Goal: Register for event/course

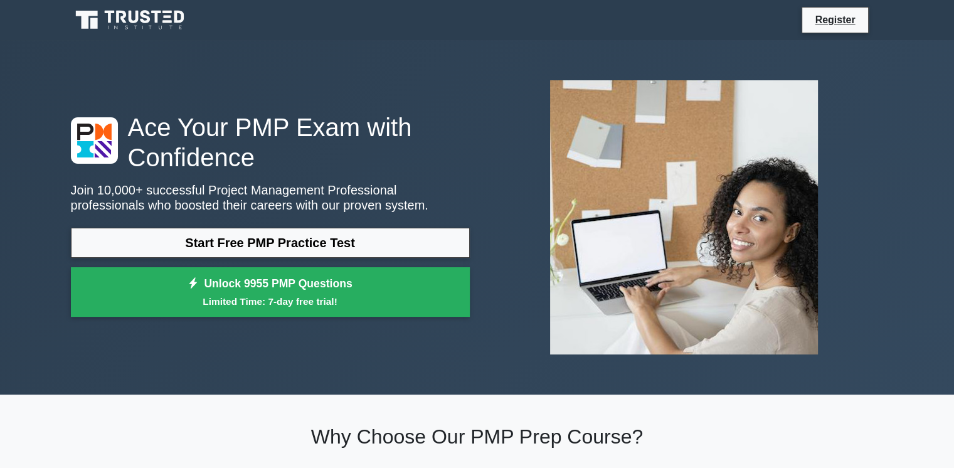
click at [321, 247] on link "Start Free PMP Practice Test" at bounding box center [270, 243] width 399 height 30
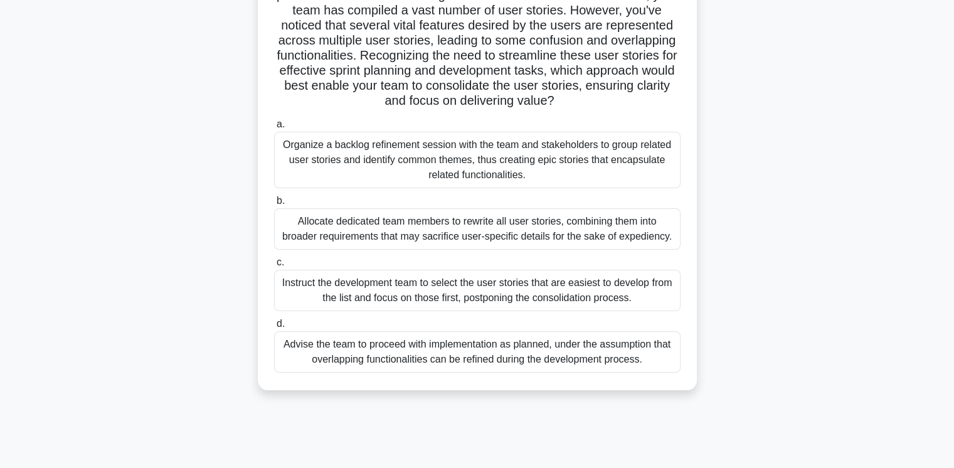
scroll to position [210, 0]
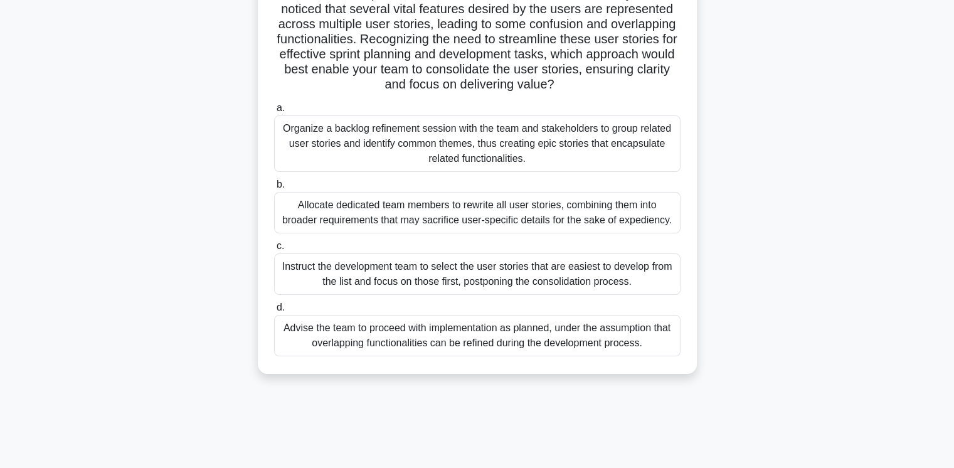
click at [331, 349] on div "Advise the team to proceed with implementation as planned, under the assumption…" at bounding box center [477, 335] width 407 height 41
click at [274, 312] on input "d. Advise the team to proceed with implementation as planned, under the assumpt…" at bounding box center [274, 308] width 0 height 8
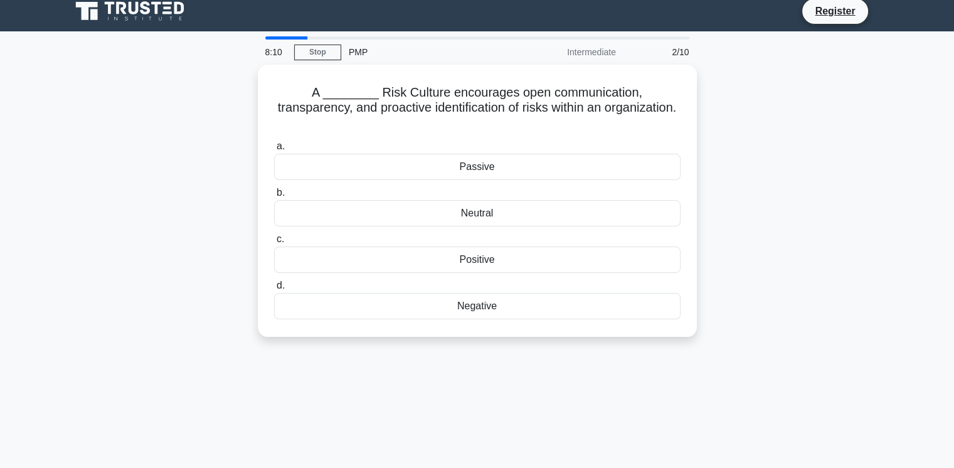
scroll to position [0, 0]
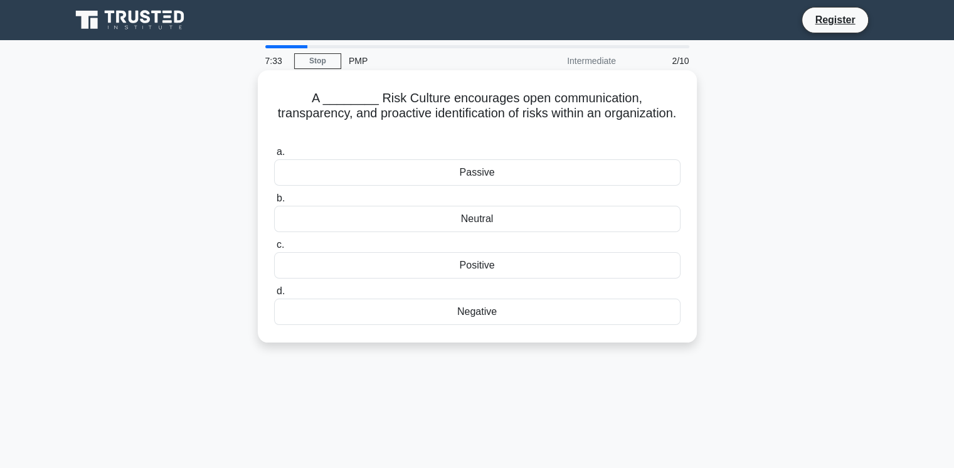
click at [513, 206] on div "Neutral" at bounding box center [477, 219] width 407 height 26
click at [274, 202] on input "b. Neutral" at bounding box center [274, 198] width 0 height 8
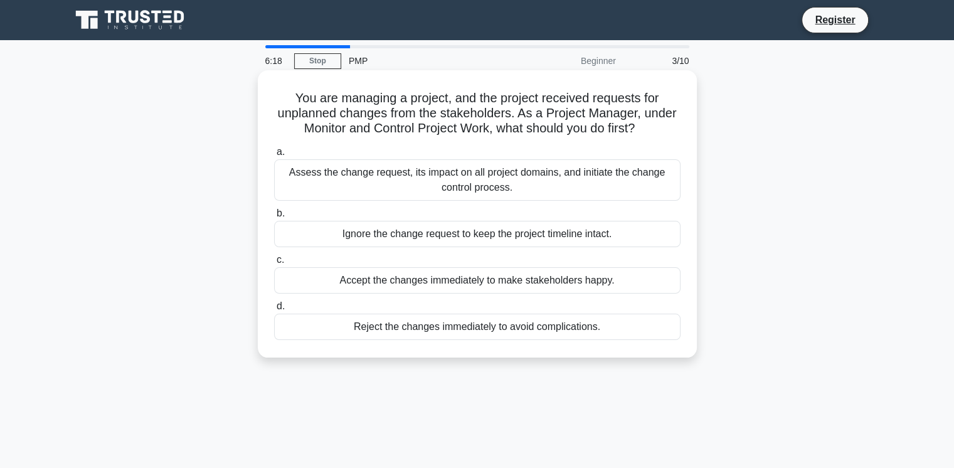
click at [442, 183] on div "Assess the change request, its impact on all project domains, and initiate the …" at bounding box center [477, 179] width 407 height 41
click at [274, 156] on input "a. Assess the change request, its impact on all project domains, and initiate t…" at bounding box center [274, 152] width 0 height 8
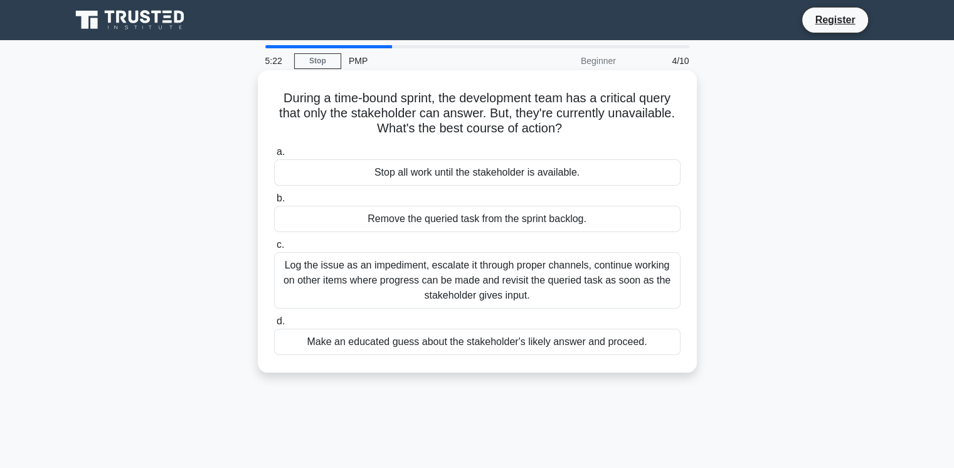
click at [414, 274] on div "Log the issue as an impediment, escalate it through proper channels, continue w…" at bounding box center [477, 280] width 407 height 56
click at [274, 249] on input "c. Log the issue as an impediment, escalate it through proper channels, continu…" at bounding box center [274, 245] width 0 height 8
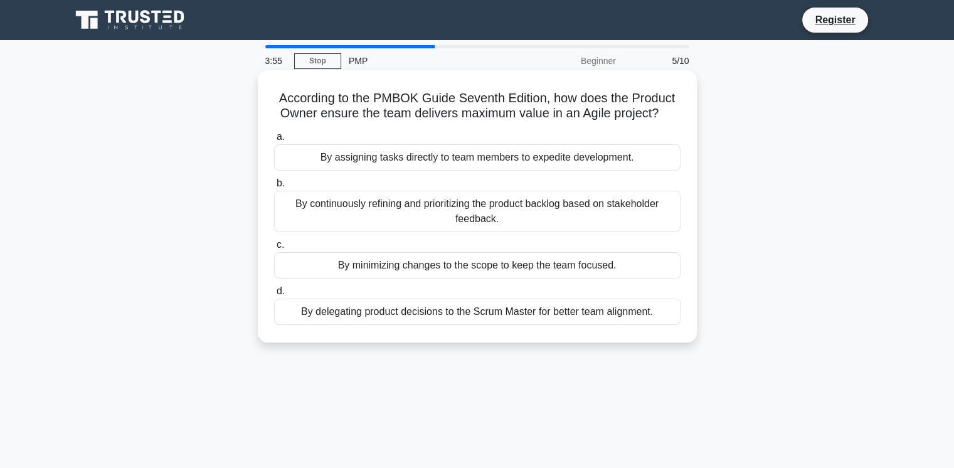
click at [419, 208] on div "By continuously refining and prioritizing the product backlog based on stakehol…" at bounding box center [477, 211] width 407 height 41
click at [274, 188] on input "b. By continuously refining and prioritizing the product backlog based on stake…" at bounding box center [274, 183] width 0 height 8
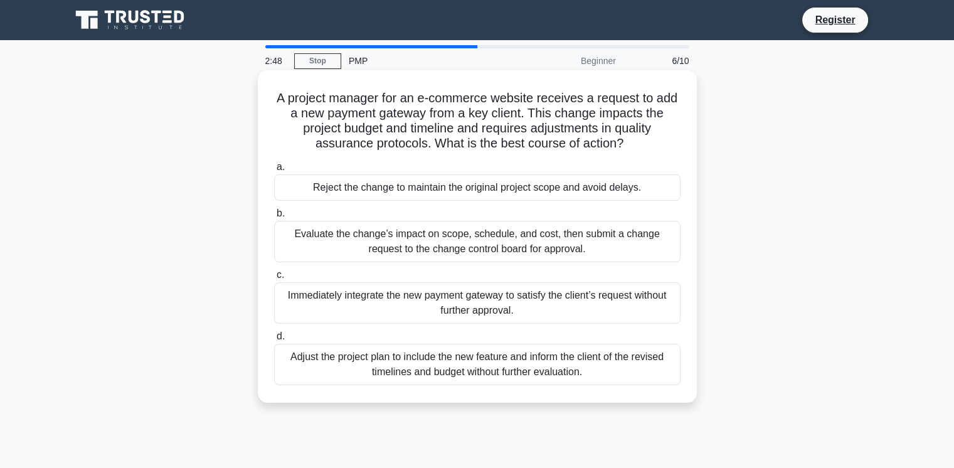
click at [470, 227] on div "Evaluate the change’s impact on scope, schedule, and cost, then submit a change…" at bounding box center [477, 241] width 407 height 41
click at [274, 218] on input "b. Evaluate the change’s impact on scope, schedule, and cost, then submit a cha…" at bounding box center [274, 214] width 0 height 8
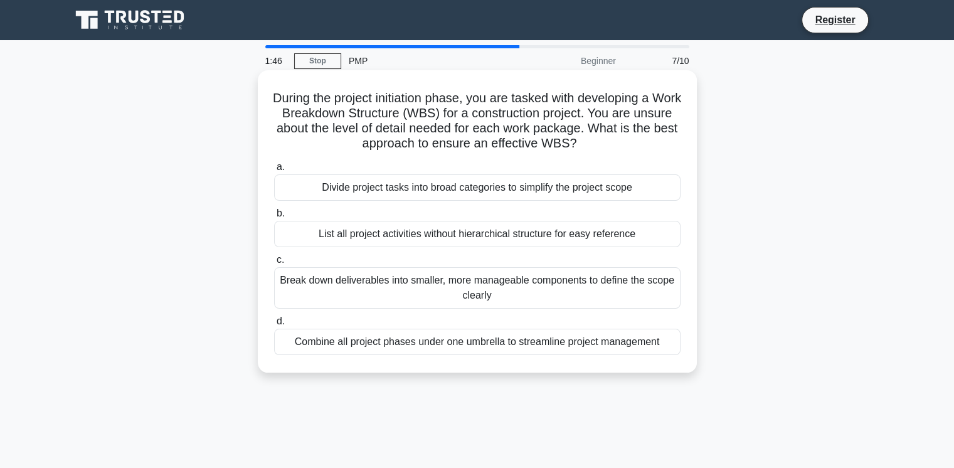
click at [405, 272] on div "Break down deliverables into smaller, more manageable components to define the …" at bounding box center [477, 287] width 407 height 41
click at [274, 264] on input "c. Break down deliverables into smaller, more manageable components to define t…" at bounding box center [274, 260] width 0 height 8
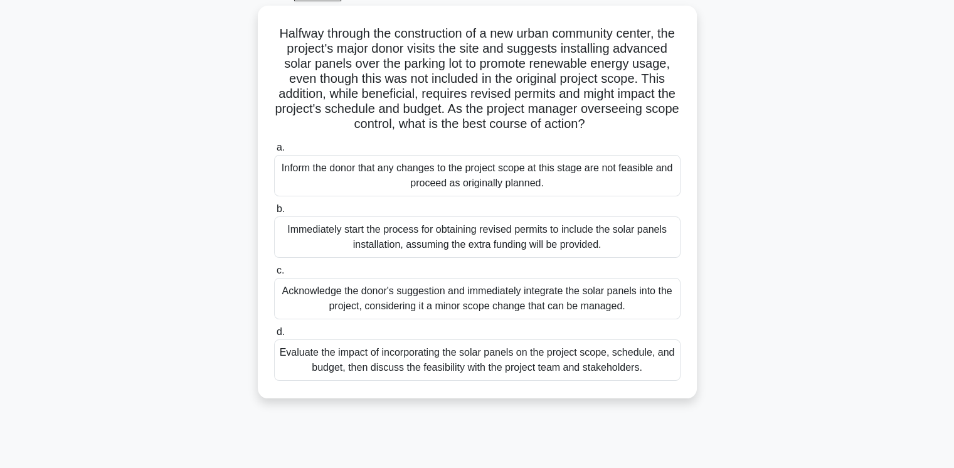
scroll to position [65, 0]
click at [560, 296] on div "Acknowledge the donor's suggestion and immediately integrate the solar panels i…" at bounding box center [477, 297] width 407 height 41
click at [274, 274] on input "c. Acknowledge the donor's suggestion and immediately integrate the solar panel…" at bounding box center [274, 270] width 0 height 8
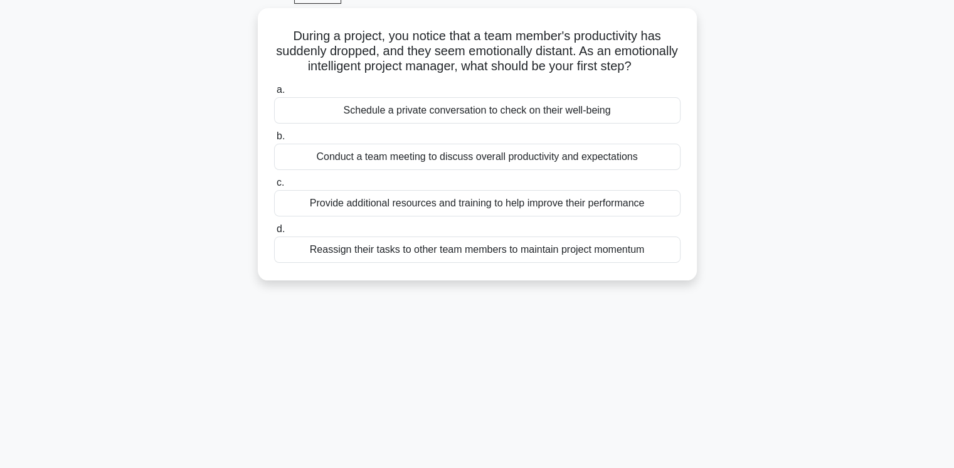
scroll to position [0, 0]
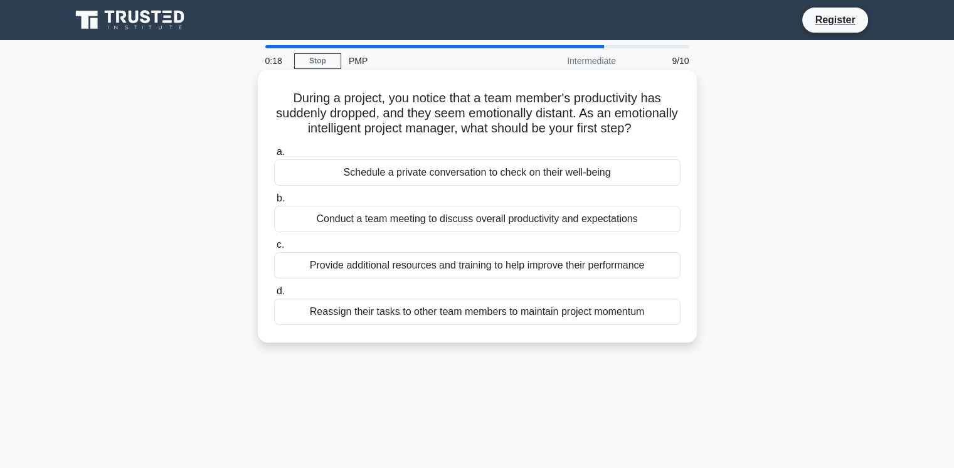
click at [425, 232] on div "Conduct a team meeting to discuss overall productivity and expectations" at bounding box center [477, 219] width 407 height 26
click at [274, 203] on input "b. Conduct a team meeting to discuss overall productivity and expectations" at bounding box center [274, 198] width 0 height 8
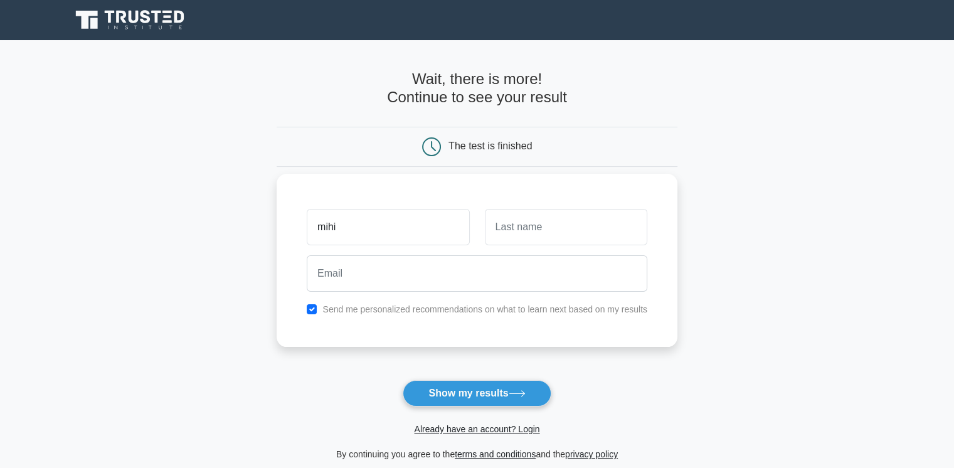
type input "mihidum"
click at [513, 226] on input "text" at bounding box center [566, 227] width 162 height 36
type input "wasana"
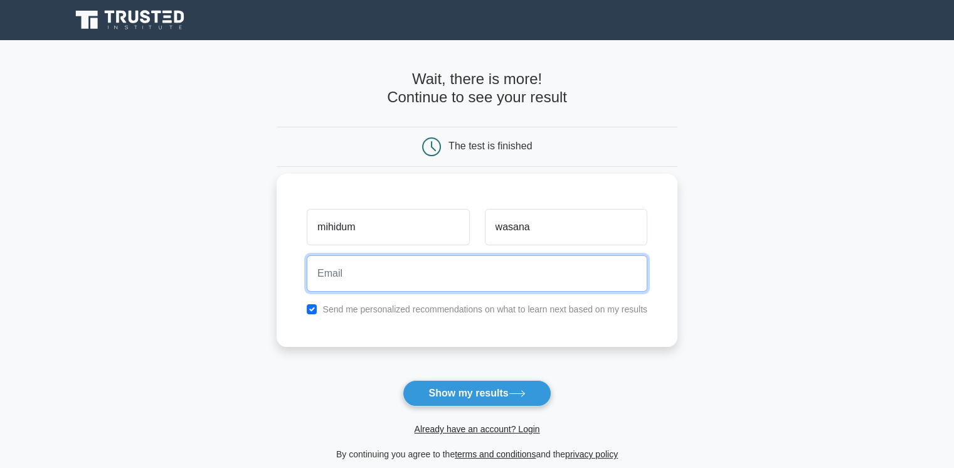
click at [356, 267] on input "email" at bounding box center [477, 273] width 341 height 36
type input "mihidumw@ait.lk"
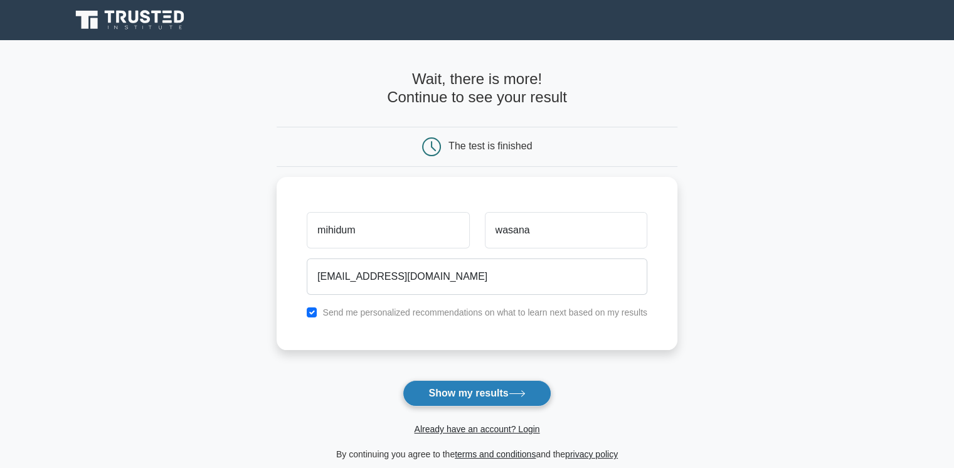
click at [444, 386] on button "Show my results" at bounding box center [477, 393] width 148 height 26
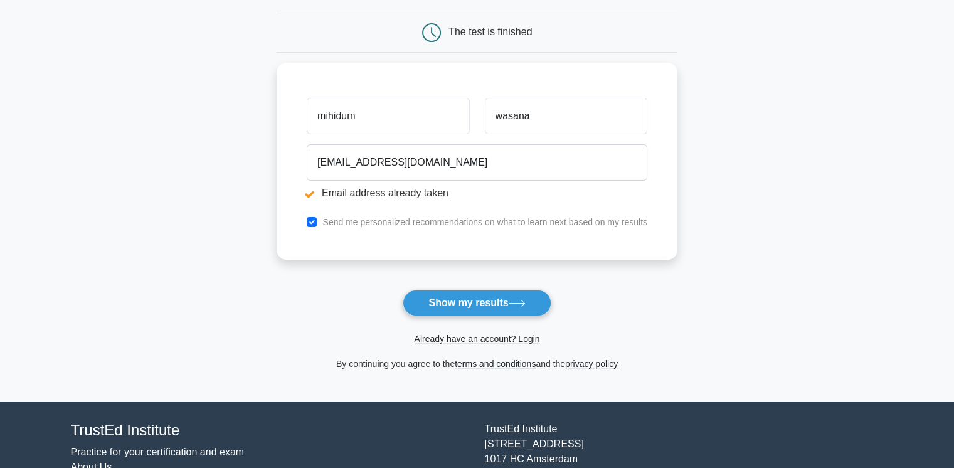
scroll to position [172, 0]
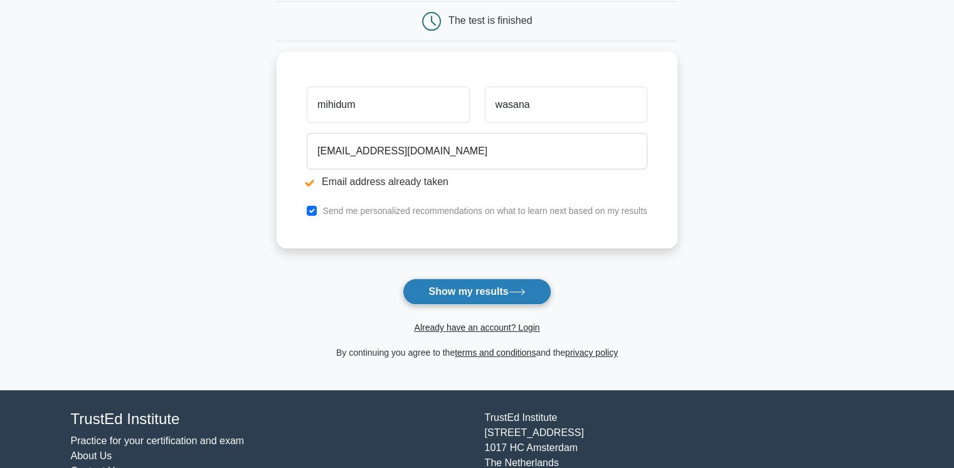
click at [462, 285] on button "Show my results" at bounding box center [477, 292] width 148 height 26
